Goal: Find specific page/section: Find specific page/section

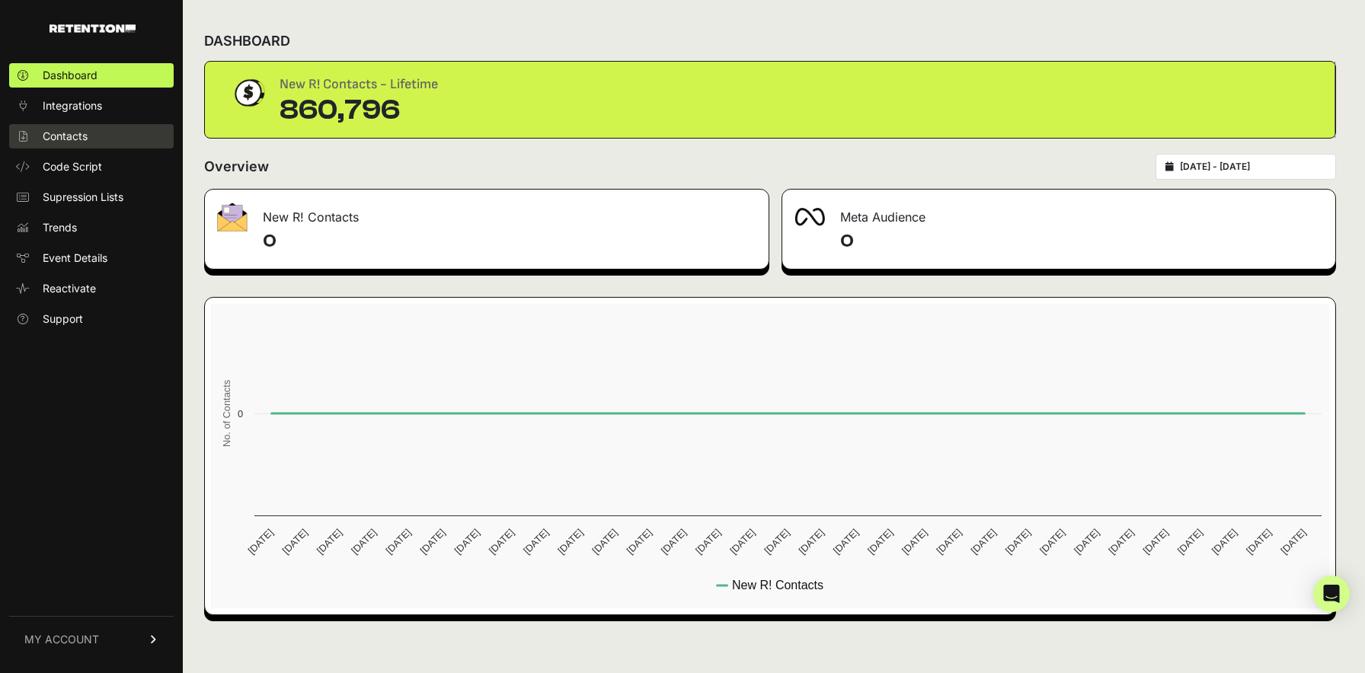
click at [88, 140] on span "Contacts" at bounding box center [65, 136] width 45 height 15
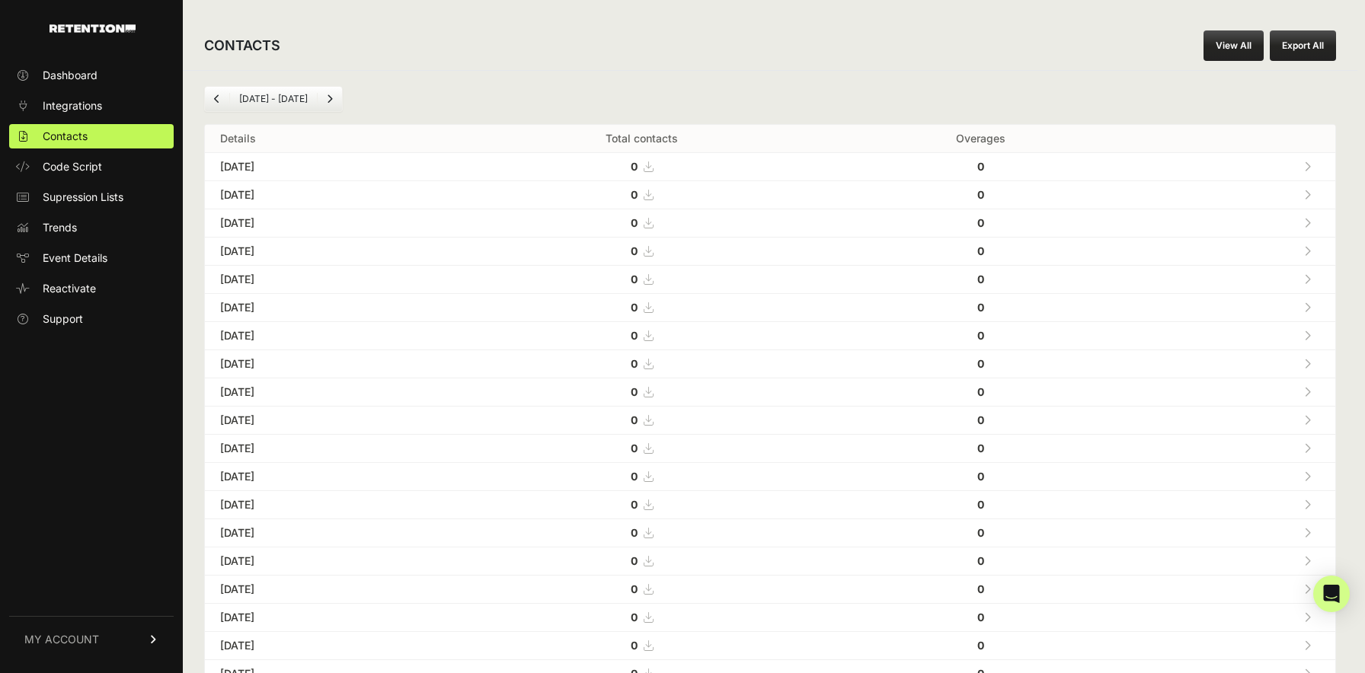
click at [216, 101] on icon "Previous" at bounding box center [217, 98] width 6 height 9
